Goal: Task Accomplishment & Management: Manage account settings

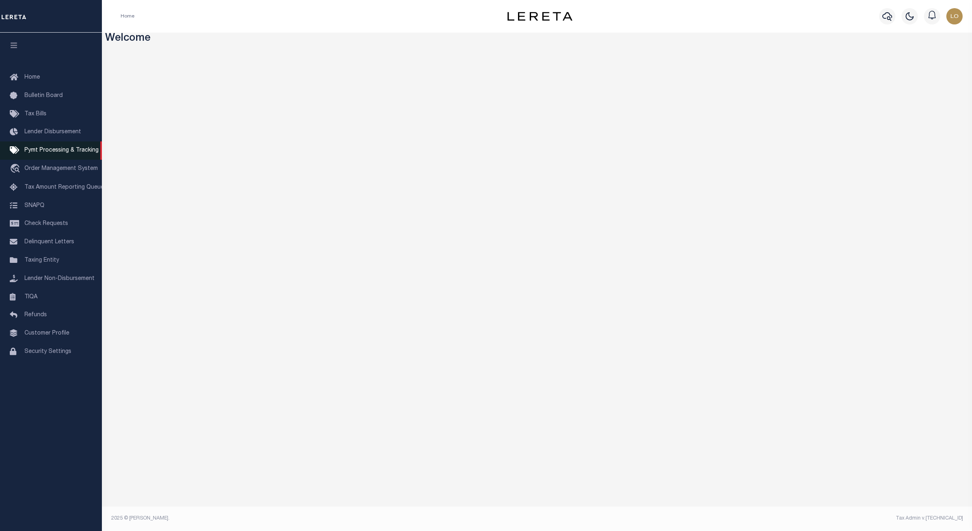
click at [51, 152] on span "Pymt Processing & Tracking" at bounding box center [61, 151] width 74 height 6
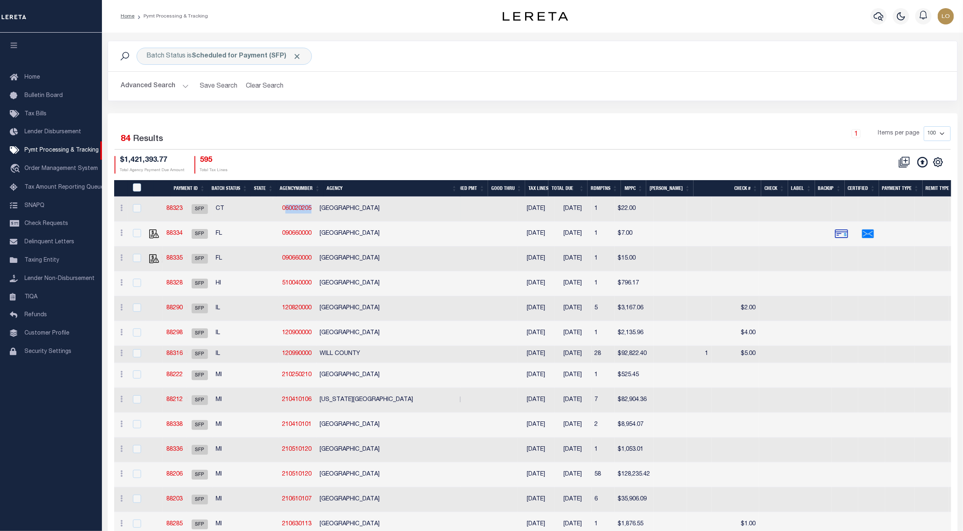
drag, startPoint x: 314, startPoint y: 210, endPoint x: 281, endPoint y: 214, distance: 33.3
click at [281, 214] on td "060020205" at bounding box center [298, 209] width 38 height 25
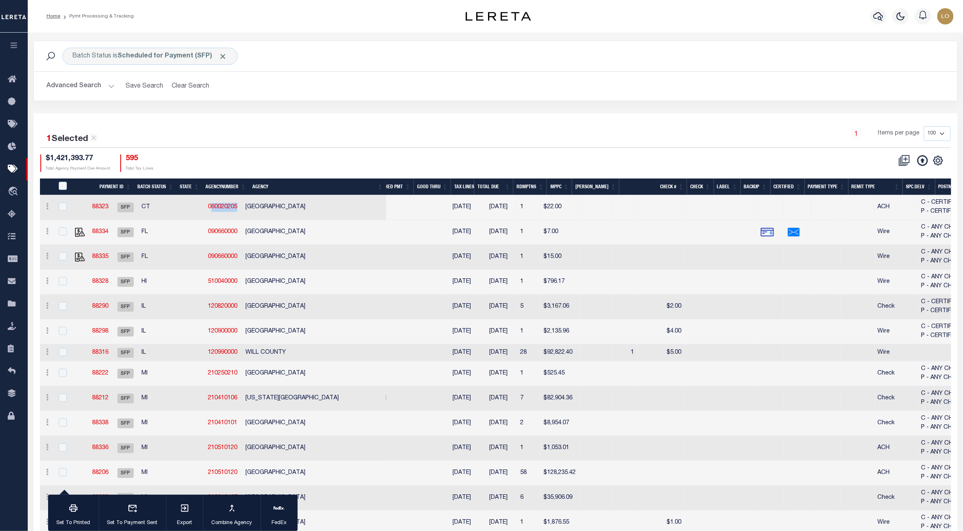
drag, startPoint x: 281, startPoint y: 214, endPoint x: 419, endPoint y: 141, distance: 155.6
click at [419, 141] on div "1 Items per page 100 200 500 1000" at bounding box center [611, 136] width 680 height 21
click at [219, 209] on link "060020205" at bounding box center [222, 207] width 29 height 6
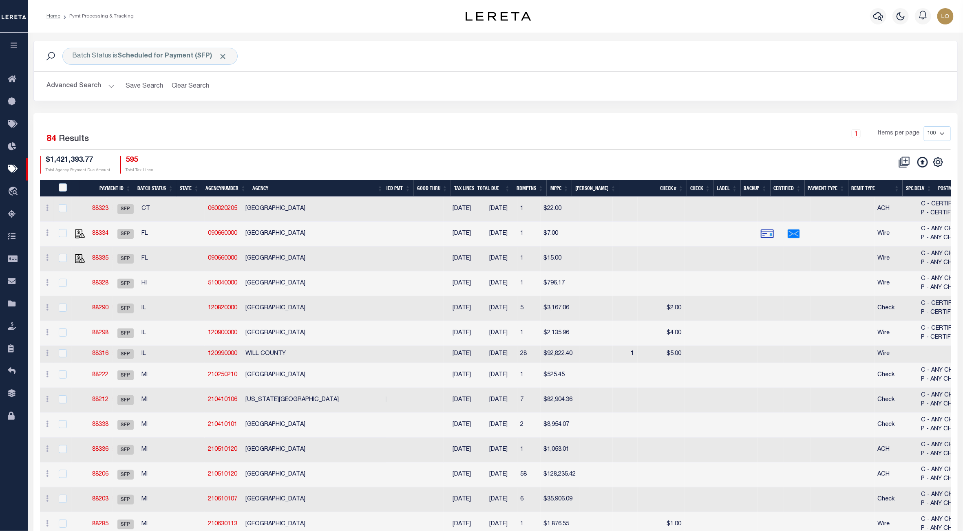
click at [356, 212] on td "GRANBY TOWN" at bounding box center [318, 209] width 153 height 25
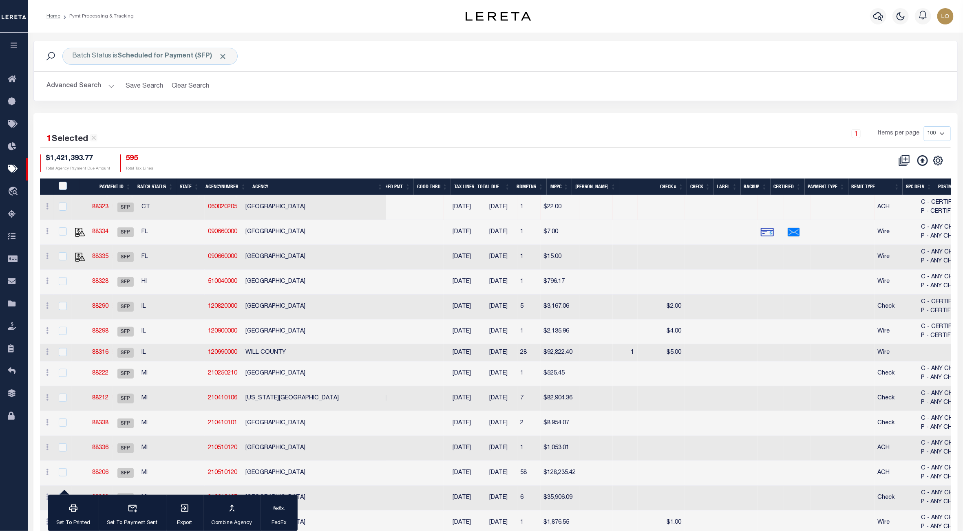
click at [356, 212] on td "GRANBY TOWN" at bounding box center [318, 207] width 153 height 25
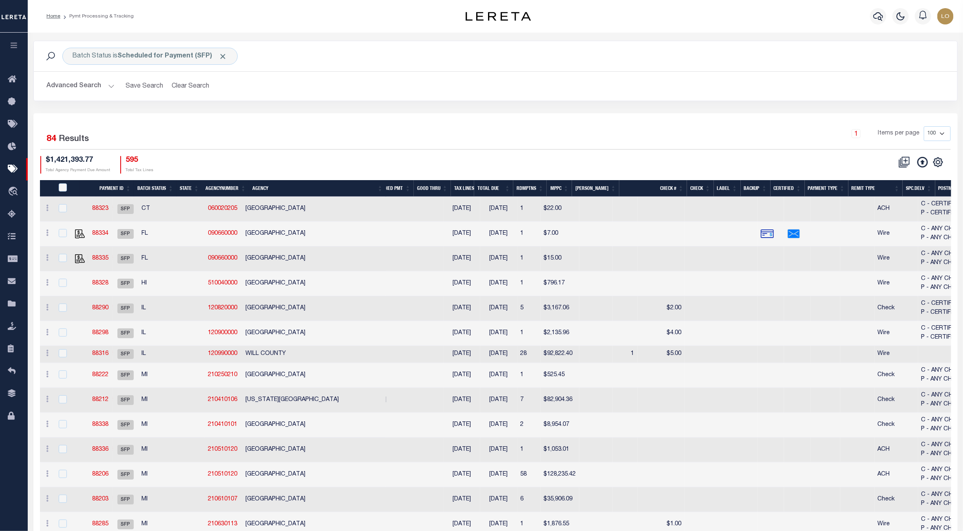
click at [93, 89] on button "Advanced Search" at bounding box center [81, 86] width 68 height 16
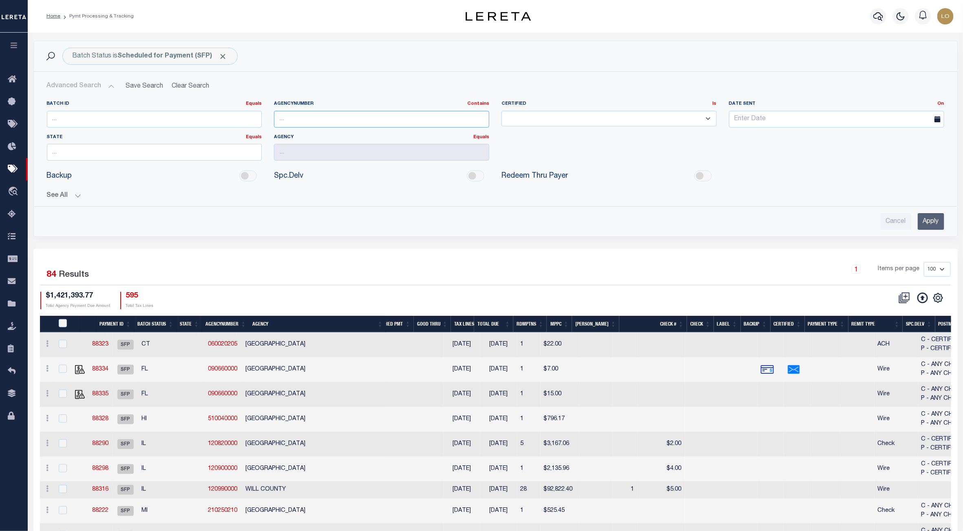
click at [331, 122] on input "text" at bounding box center [381, 119] width 215 height 17
drag, startPoint x: 242, startPoint y: 348, endPoint x: 205, endPoint y: 349, distance: 37.5
click at [205, 349] on td "060020205" at bounding box center [224, 345] width 38 height 25
checkbox input "true"
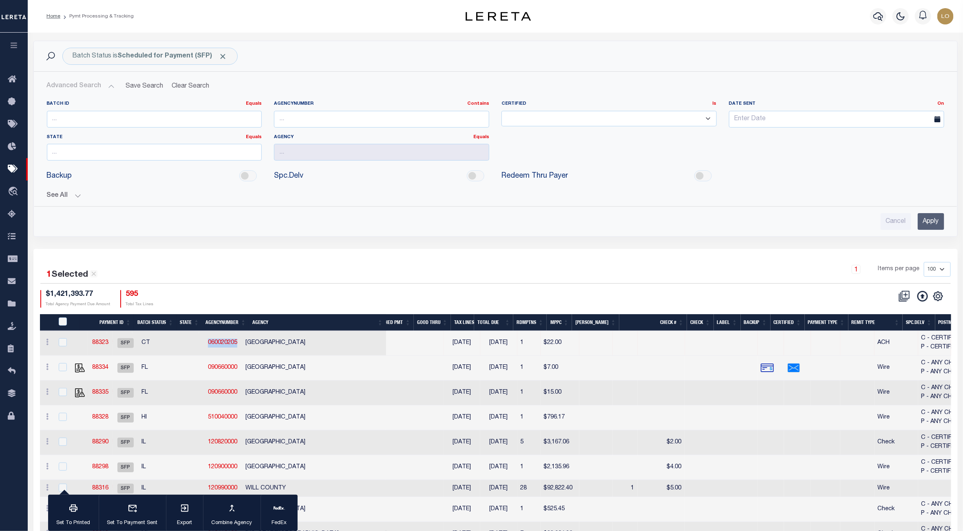
copy link "060020205"
click at [327, 113] on input "text" at bounding box center [381, 119] width 215 height 17
paste input "060020205"
type input "060020205"
click at [571, 237] on div "Batch Status is Scheduled for Payment (SFP) Search Advanced Search Save Search …" at bounding box center [495, 139] width 924 height 196
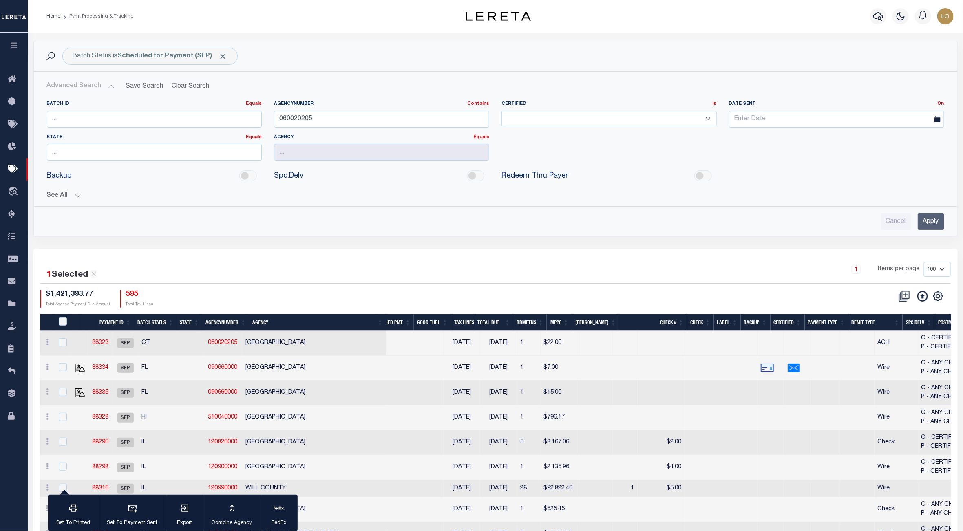
click at [930, 226] on input "Apply" at bounding box center [931, 221] width 27 height 17
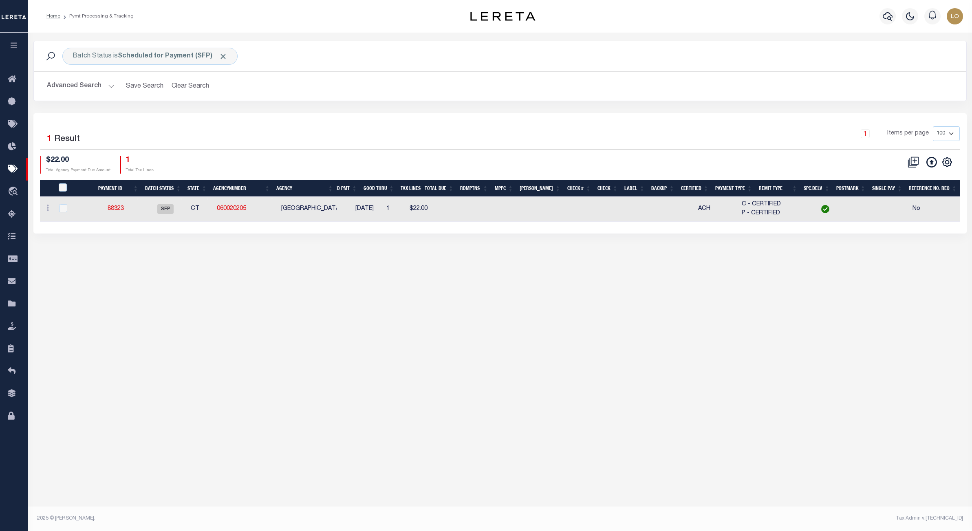
drag, startPoint x: 202, startPoint y: 229, endPoint x: 231, endPoint y: 242, distance: 31.8
click at [364, 245] on div "Batch Status is Scheduled for Payment (SFP) Search Advanced Search Save Search …" at bounding box center [500, 145] width 945 height 225
click at [186, 84] on button "Clear Search" at bounding box center [190, 86] width 44 height 16
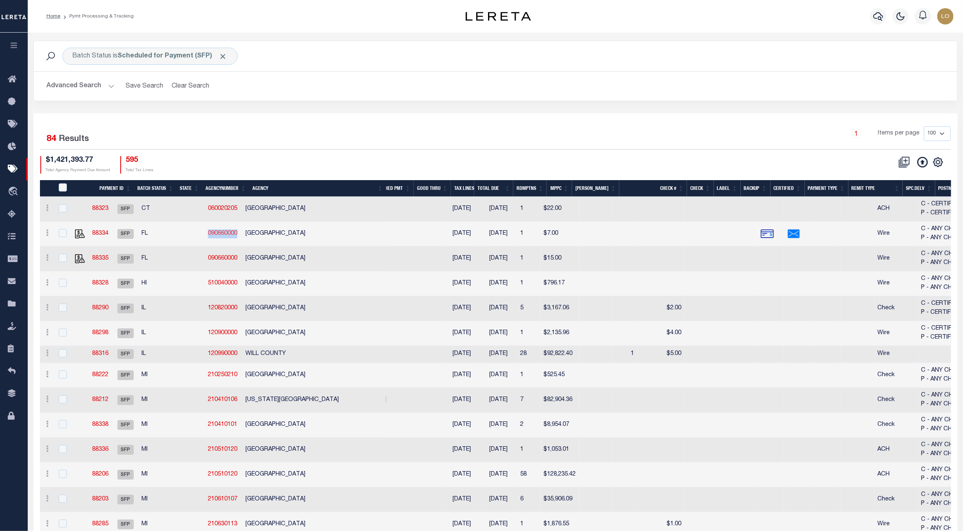
drag, startPoint x: 243, startPoint y: 236, endPoint x: 206, endPoint y: 236, distance: 37.5
click at [206, 236] on td "090660000" at bounding box center [224, 234] width 38 height 25
checkbox input "true"
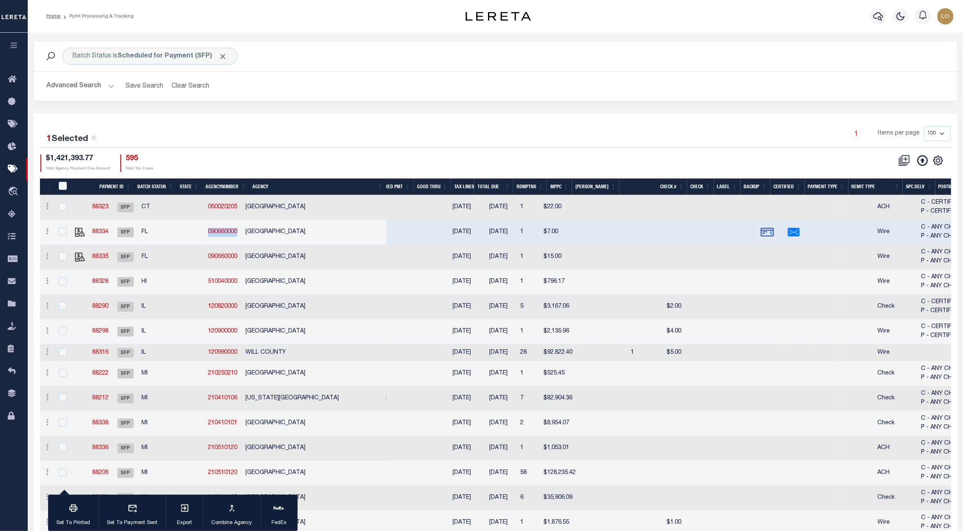
copy link "090660000"
click at [80, 89] on button "Advanced Search" at bounding box center [81, 86] width 68 height 16
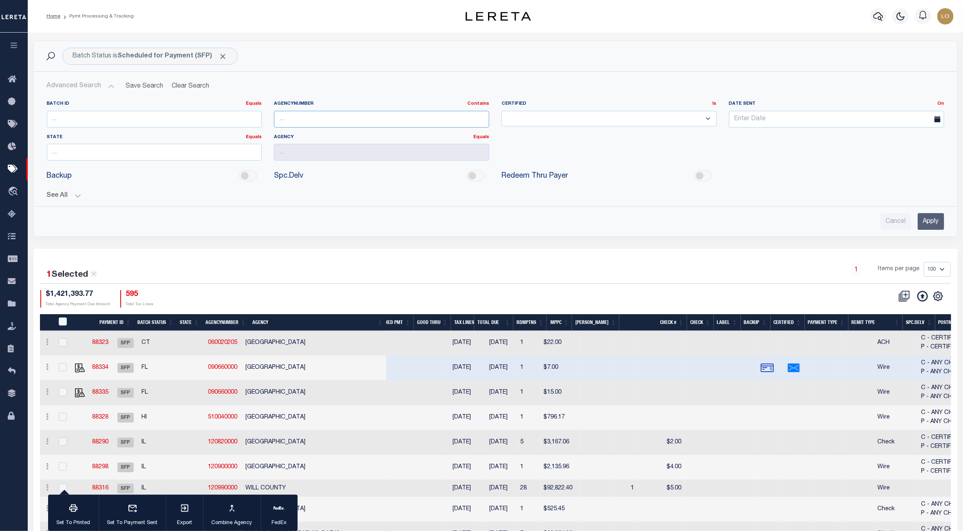
click at [296, 124] on input "text" at bounding box center [381, 119] width 215 height 17
paste input "090660000"
type input "090660000"
click at [928, 229] on input "Apply" at bounding box center [931, 221] width 27 height 17
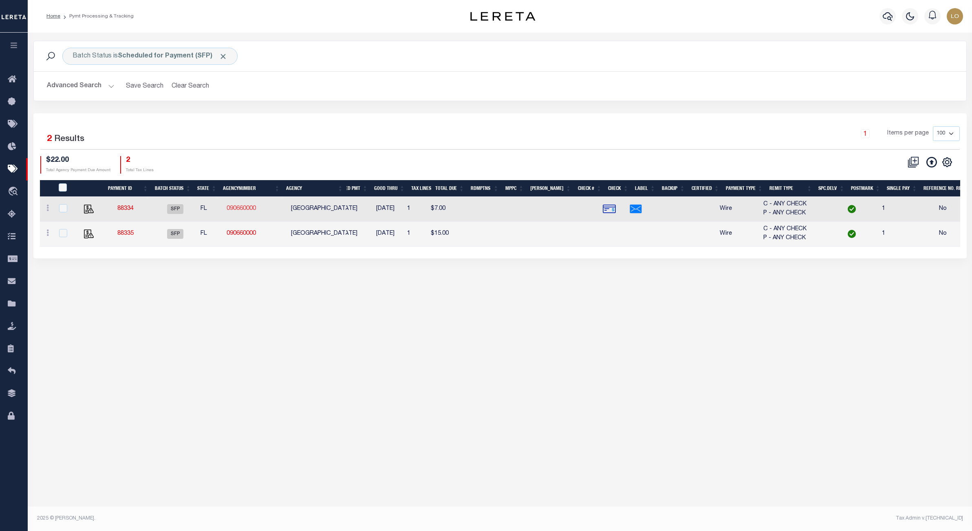
click at [233, 210] on link "090660000" at bounding box center [241, 209] width 29 height 6
checkbox input "true"
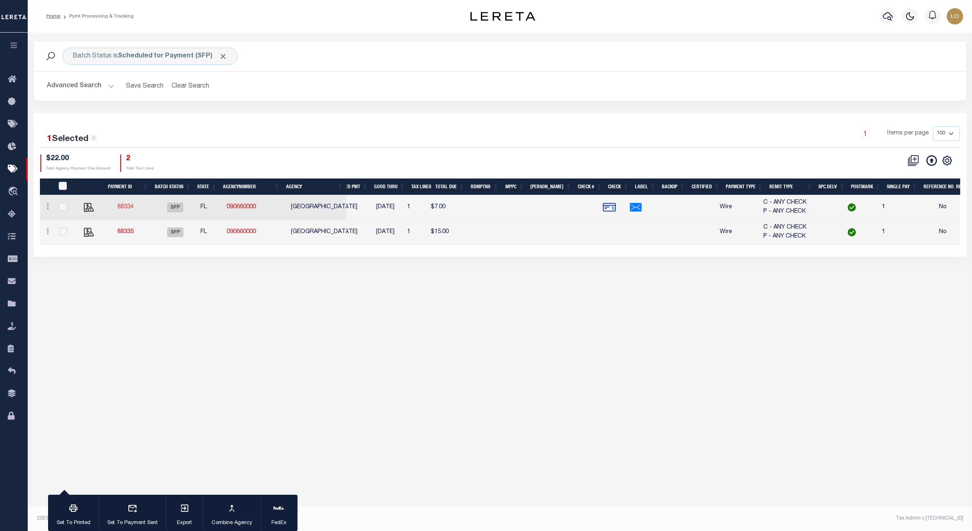
click at [122, 206] on link "88334" at bounding box center [125, 207] width 16 height 6
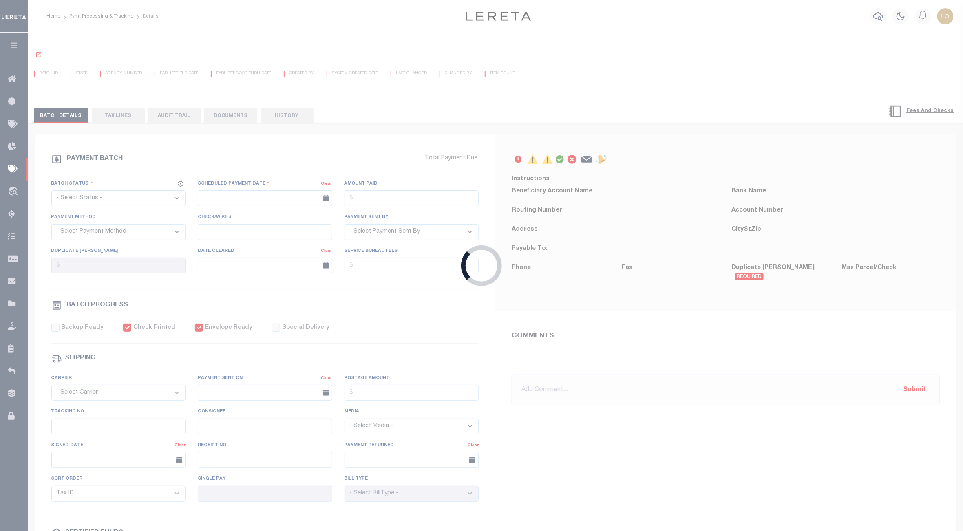
select select "SFP"
type input "[DATE]"
checkbox input "true"
select select "FDX"
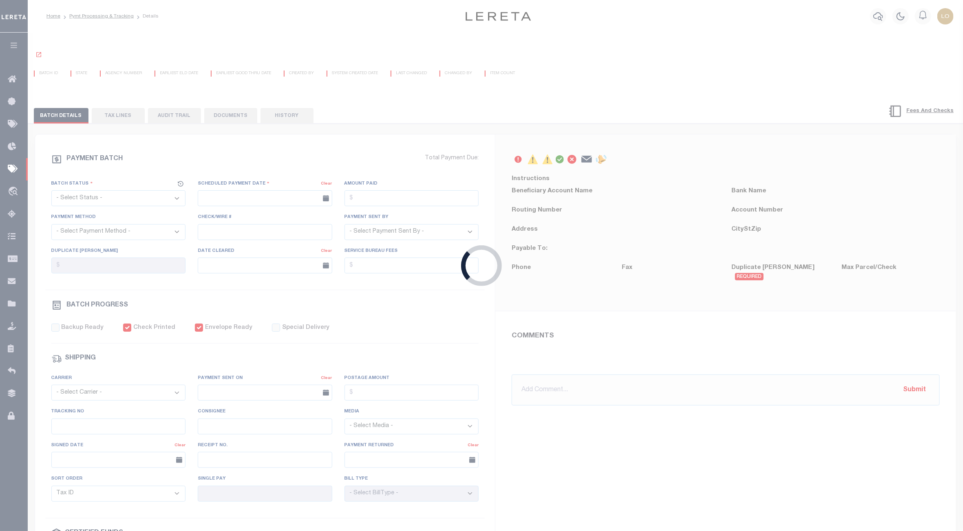
type input "$41.59"
type input "794917523280"
select select
type input "1"
radio input "true"
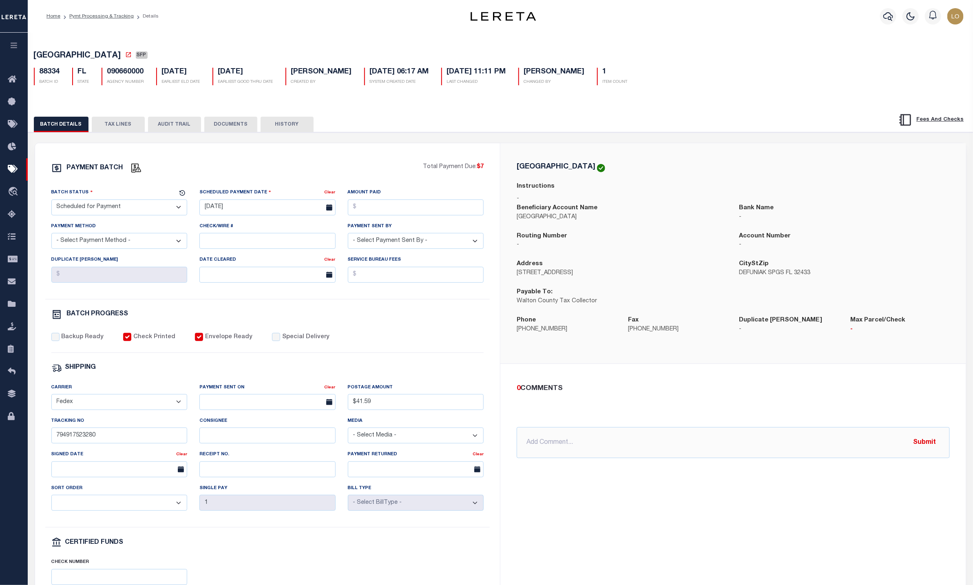
click at [520, 110] on div "BATCH DETAILS TAX LINES AUDIT TRAIL DOCUMENTS HISTORY $7" at bounding box center [500, 381] width 953 height 558
click at [104, 16] on link "Pymt Processing & Tracking" at bounding box center [101, 16] width 64 height 5
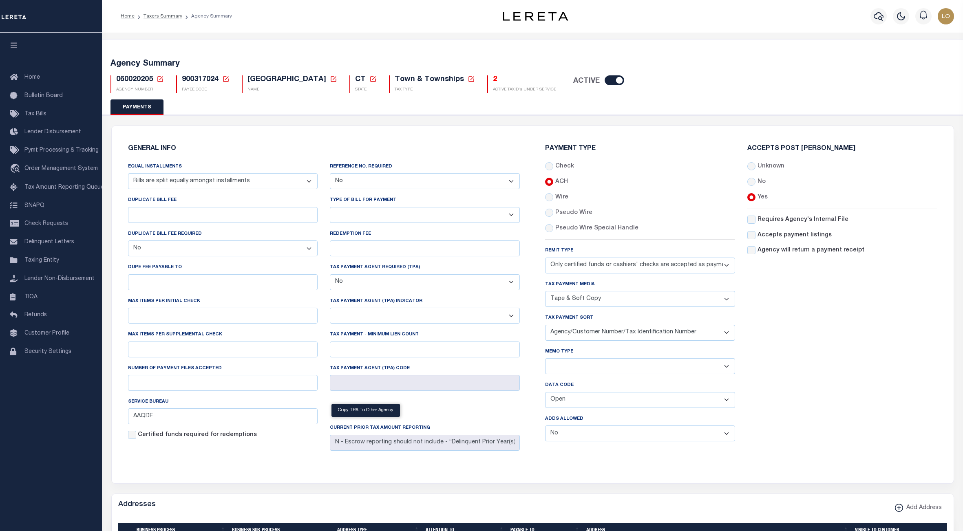
select select "69"
select select "false"
select select "0"
select select "false"
select select "71"
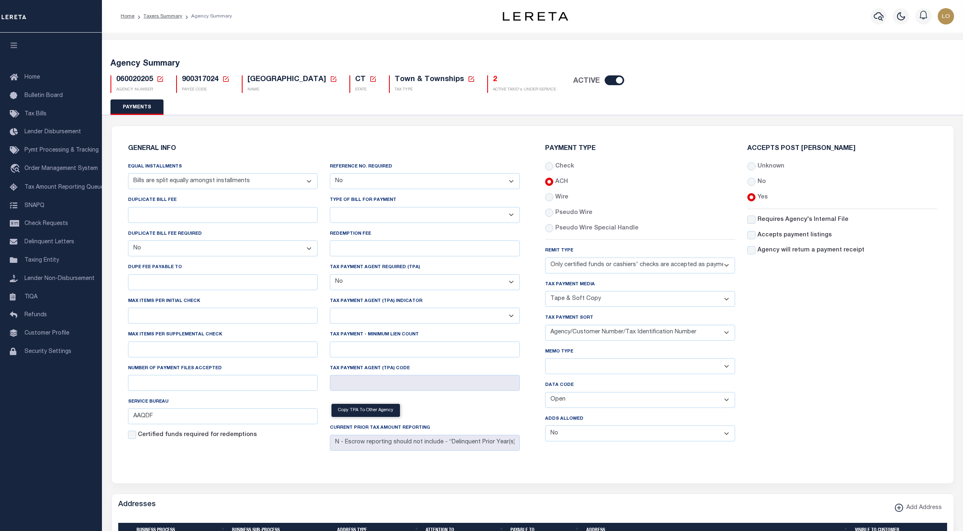
select select "44"
select select "49"
select select "63"
select select "0"
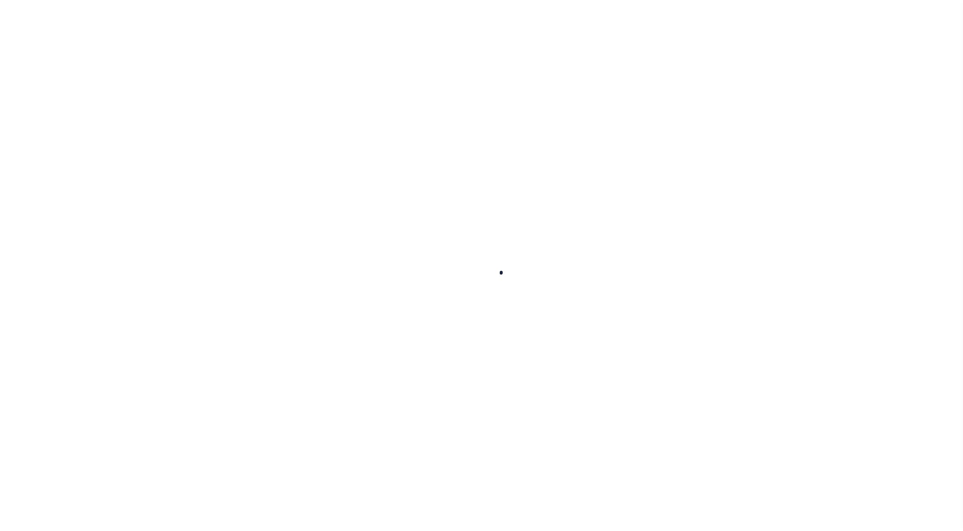
select select
select select "67"
select select "false"
type input "1"
type input "GRANT"
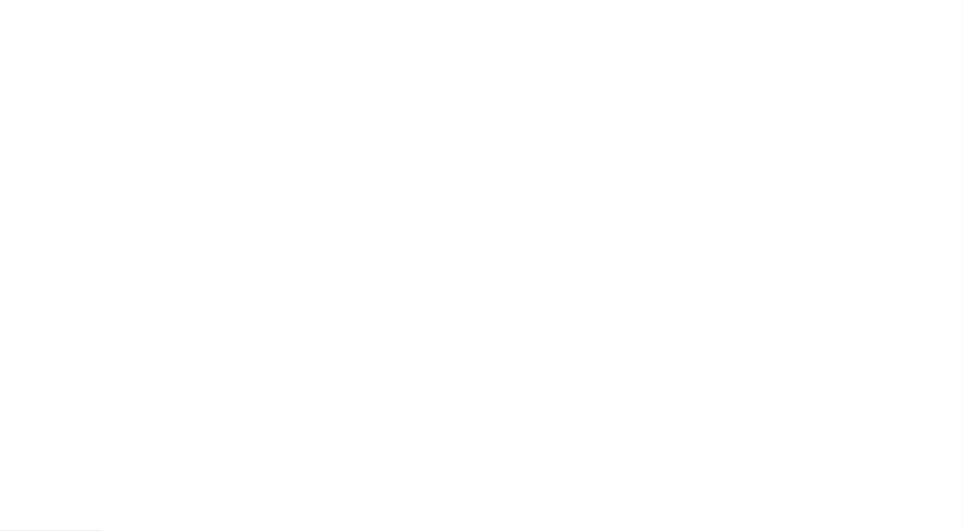
checkbox input "false"
select select "true"
select select "7"
type input "000044"
type input "N - Escrow reporting should not include - “Delinquent Prior Year(s) Exist”, “De…"
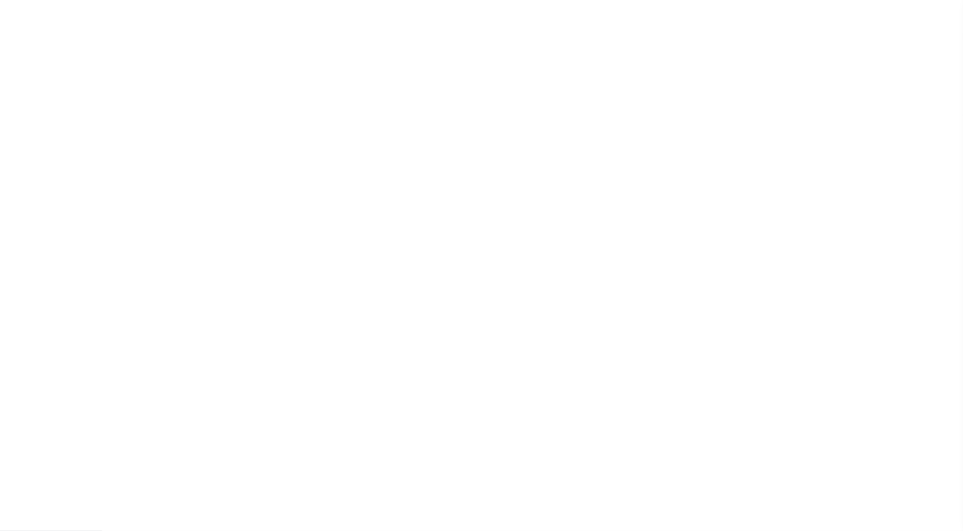
radio input "true"
select select "70"
select select "44"
select select "49"
select select "63"
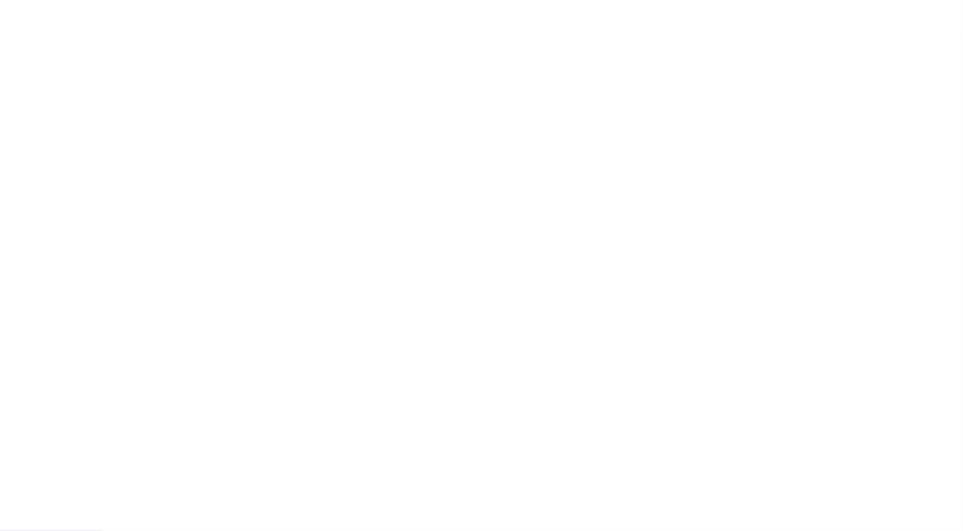
radio input "true"
checkbox input "false"
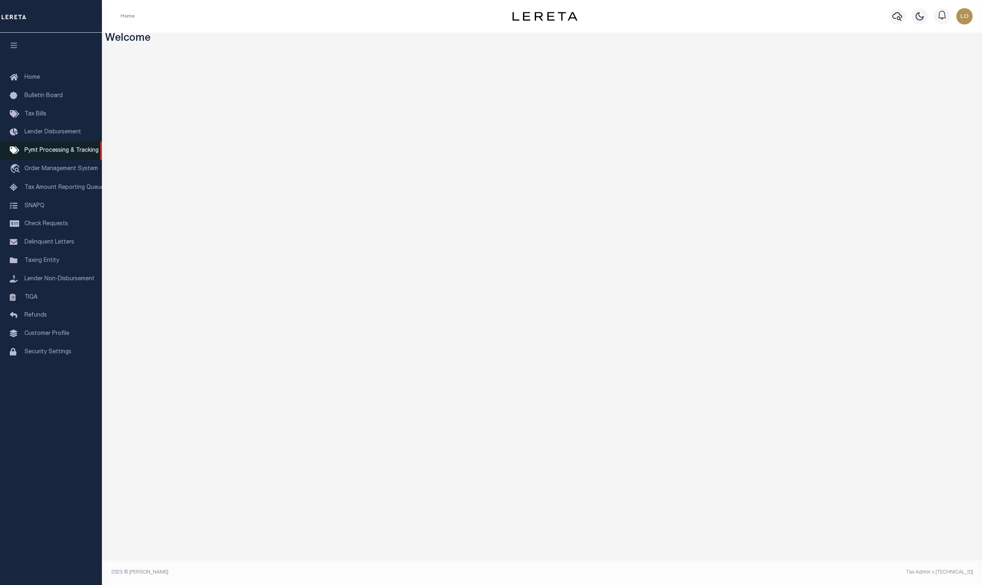
click at [16, 146] on link "Pymt Processing & Tracking" at bounding box center [51, 150] width 102 height 18
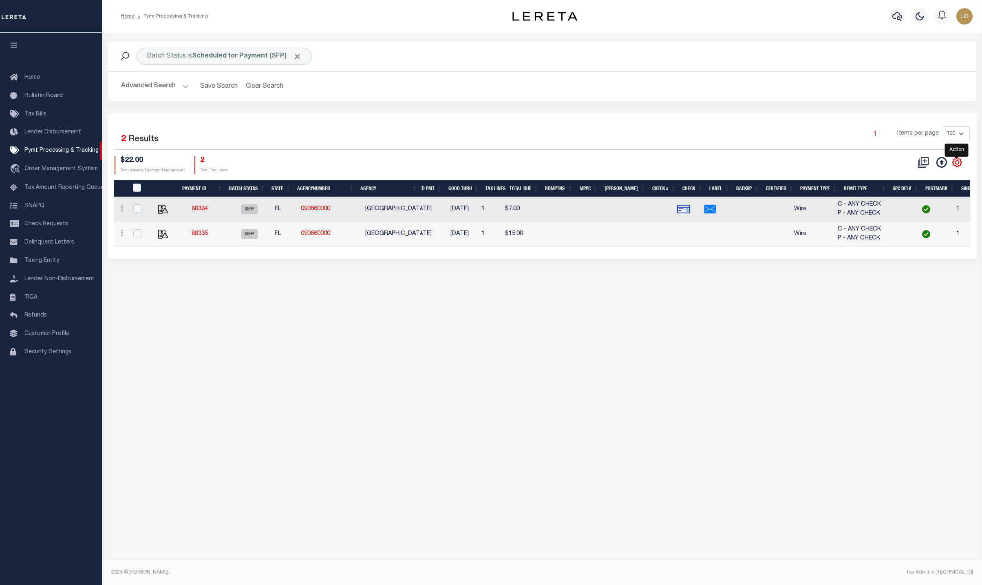
click at [957, 162] on icon "" at bounding box center [957, 162] width 11 height 11
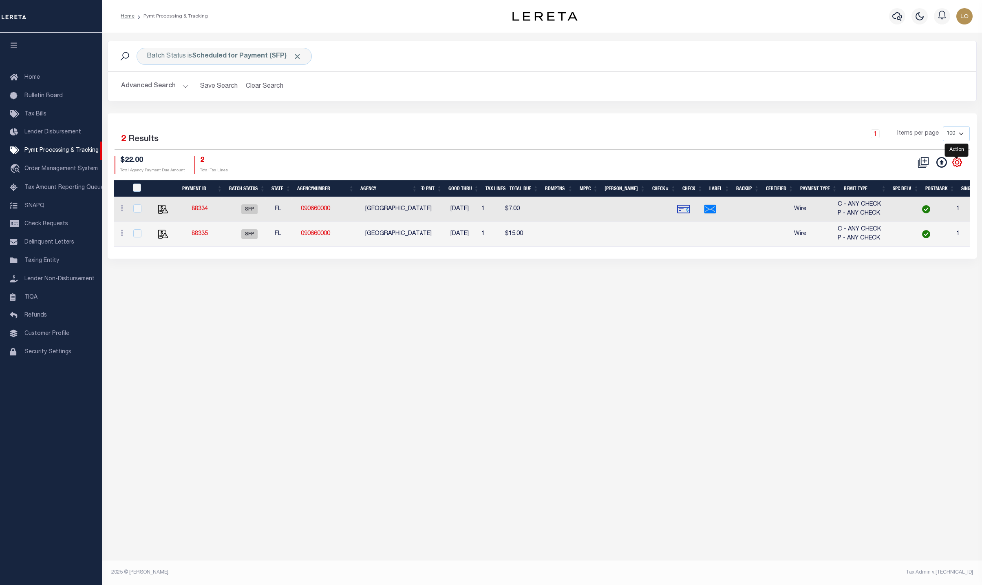
click at [957, 162] on icon "" at bounding box center [957, 162] width 11 height 11
